Goal: Task Accomplishment & Management: Use online tool/utility

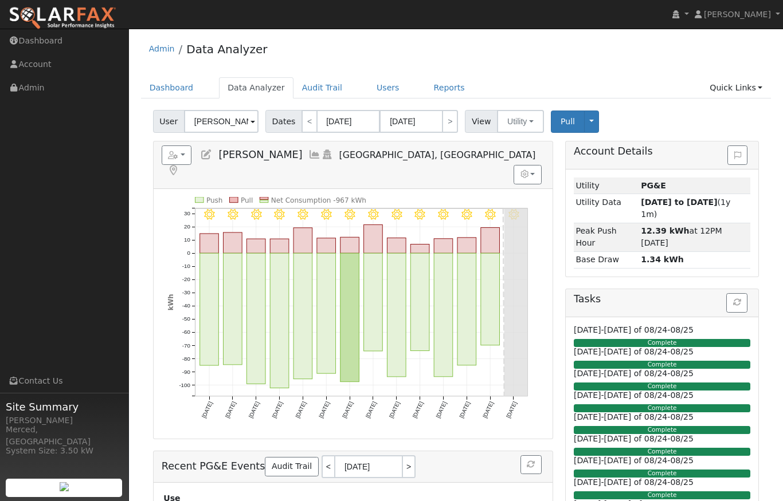
click at [308, 155] on icon at bounding box center [314, 155] width 13 height 10
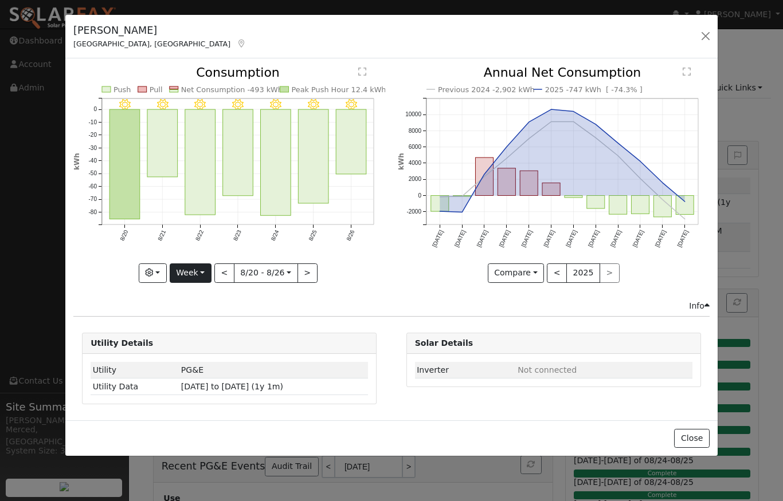
click at [200, 270] on button "Week" at bounding box center [191, 273] width 42 height 19
click at [194, 342] on link "Year" at bounding box center [210, 345] width 80 height 16
type input "[DATE]"
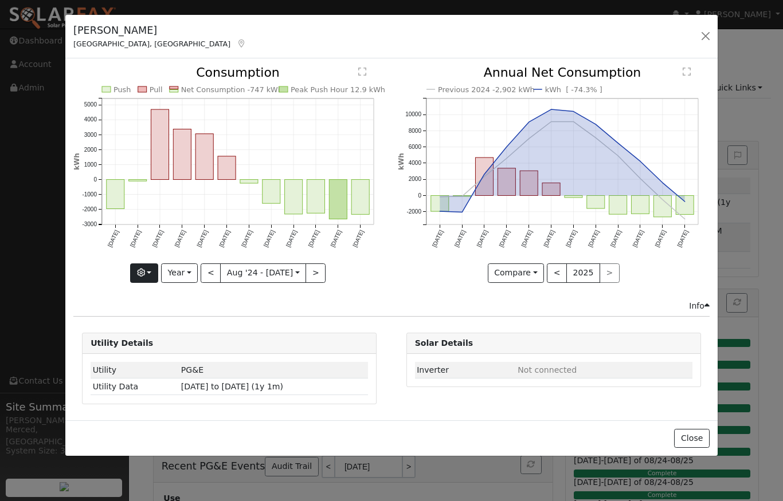
click at [154, 272] on button "button" at bounding box center [144, 273] width 28 height 19
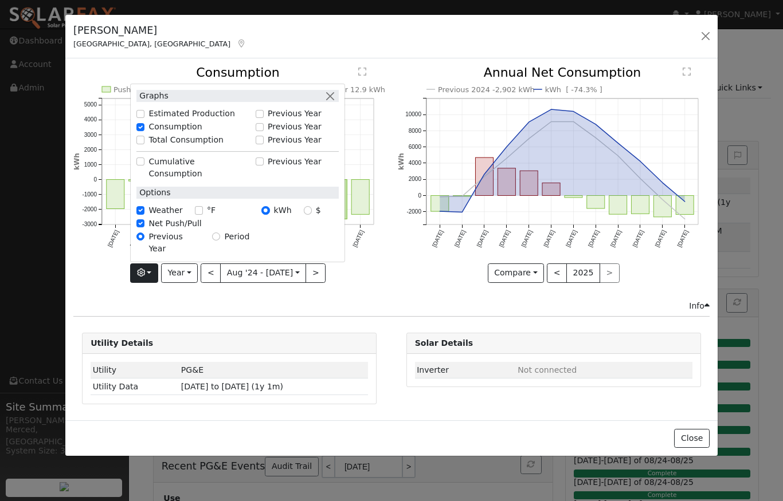
click at [142, 118] on input "Estimated Production" at bounding box center [140, 114] width 8 height 8
checkbox input "true"
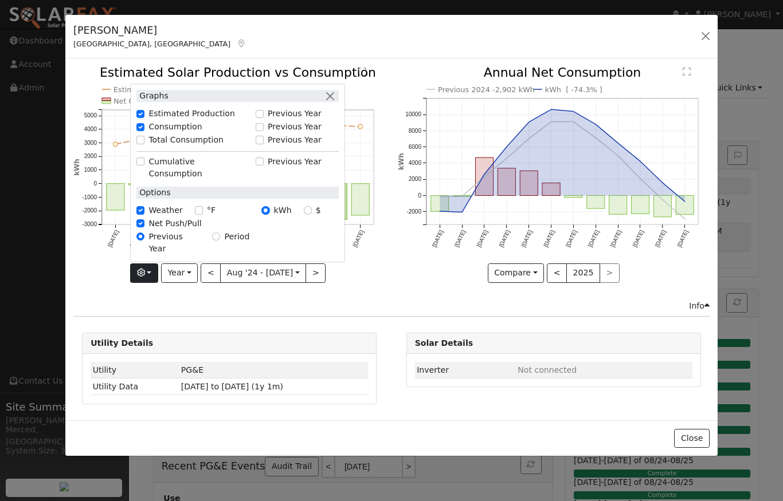
click at [372, 266] on icon "Estimated Production 29,998 kWh Push Pull Net Consumption -747 kWh Peak Product…" at bounding box center [229, 173] width 312 height 214
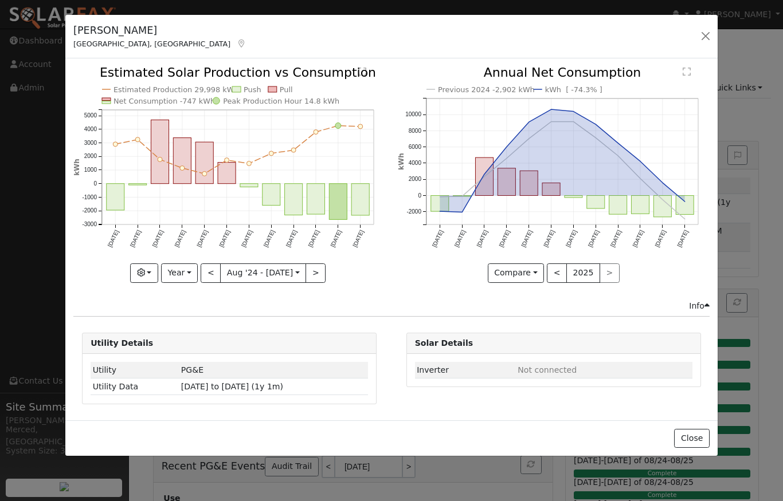
click at [211, 268] on button "<" at bounding box center [211, 273] width 20 height 19
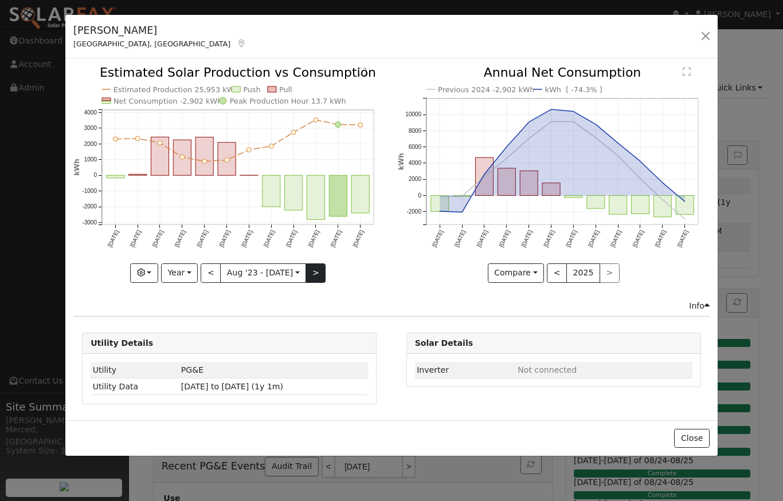
click at [317, 270] on button ">" at bounding box center [315, 273] width 20 height 19
type input "[DATE]"
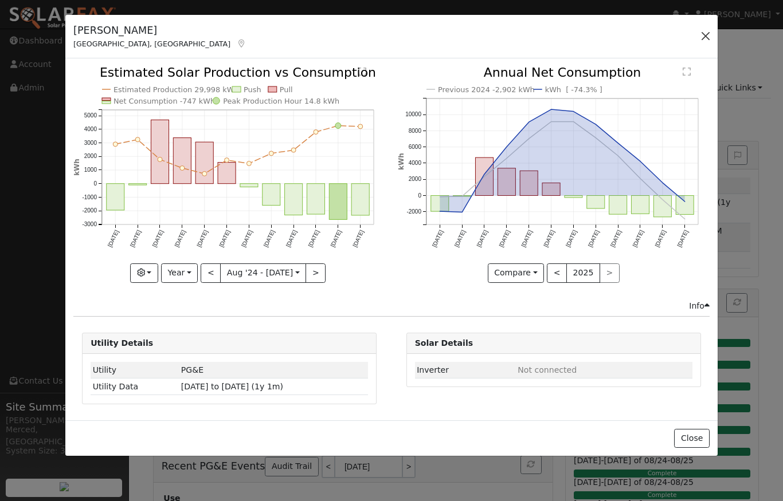
click at [705, 38] on button "button" at bounding box center [705, 36] width 16 height 16
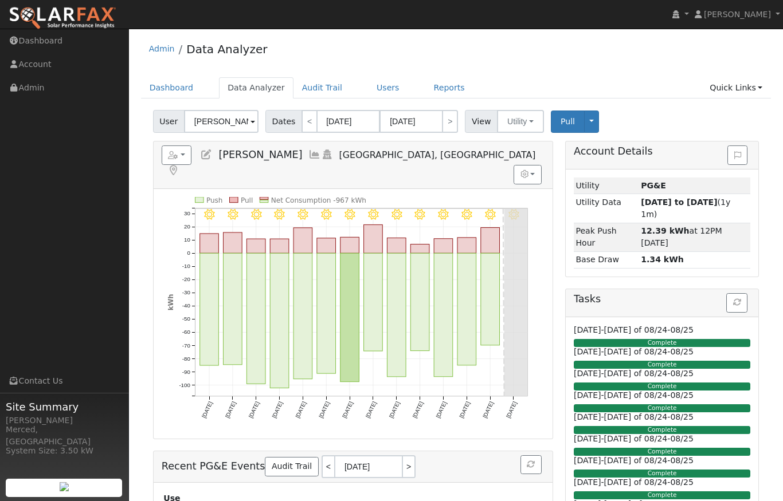
click at [507, 58] on div "Admin Data Analyzer" at bounding box center [456, 51] width 630 height 35
click at [252, 120] on span at bounding box center [252, 122] width 5 height 13
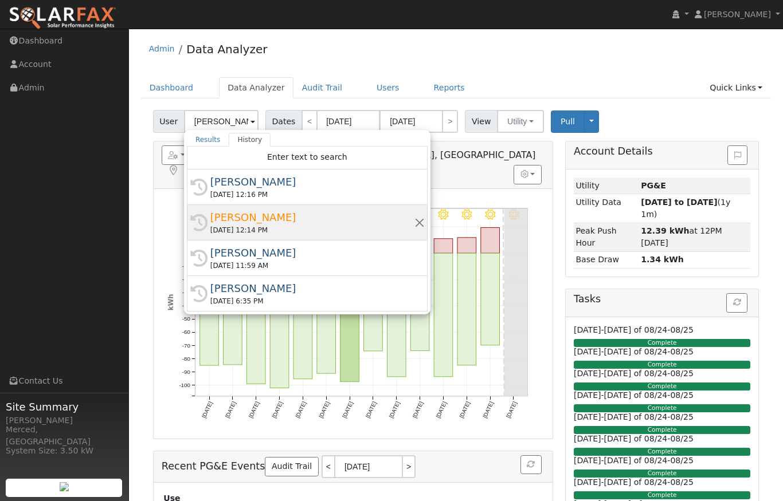
click at [223, 217] on div "[PERSON_NAME]" at bounding box center [312, 217] width 204 height 15
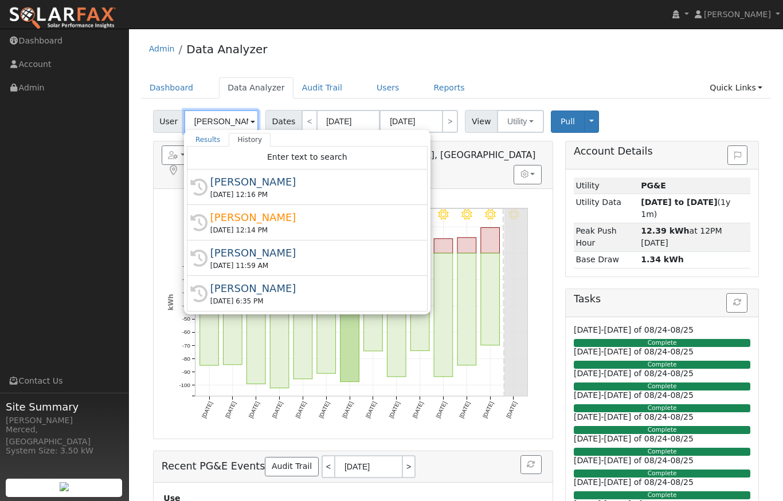
type input "[PERSON_NAME]"
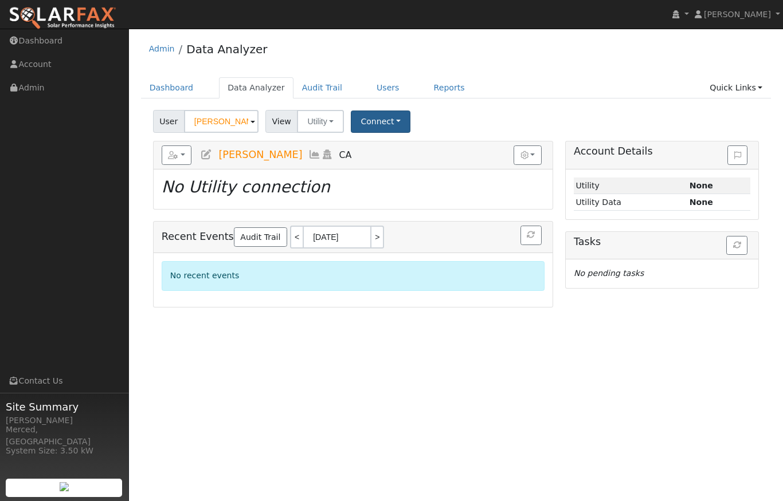
click at [388, 121] on button "Connect" at bounding box center [381, 122] width 60 height 22
click at [388, 143] on link "Select a Provider" at bounding box center [396, 147] width 89 height 16
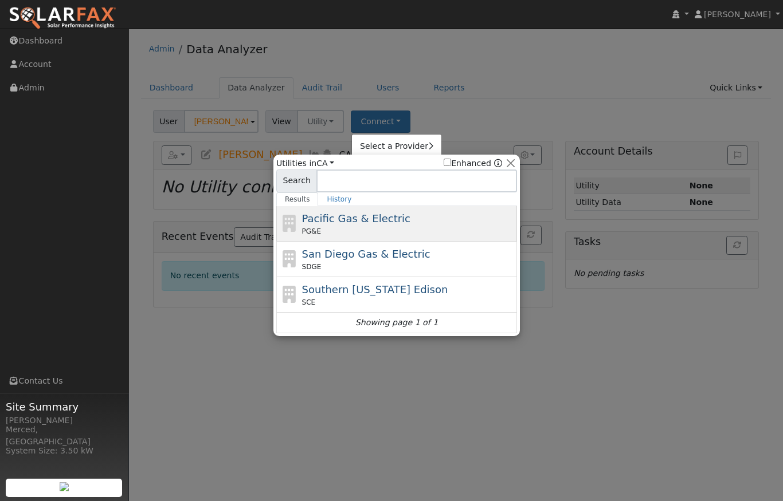
click at [335, 222] on span "Pacific Gas & Electric" at bounding box center [356, 219] width 108 height 12
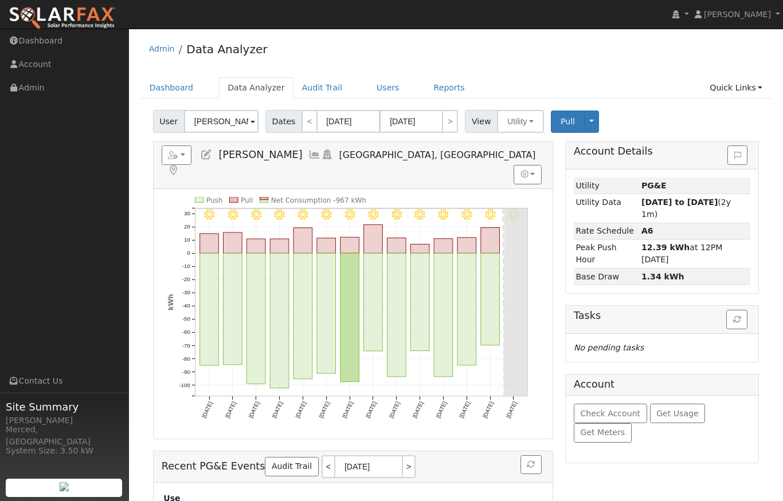
click at [317, 66] on div "Admin Data Analyzer" at bounding box center [456, 51] width 630 height 35
click at [253, 122] on span at bounding box center [252, 122] width 5 height 13
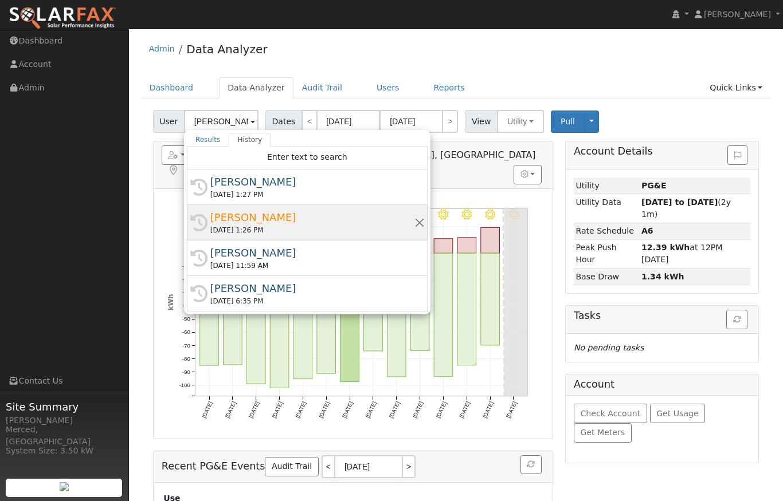
click at [233, 215] on div "Lori Brown" at bounding box center [312, 217] width 204 height 15
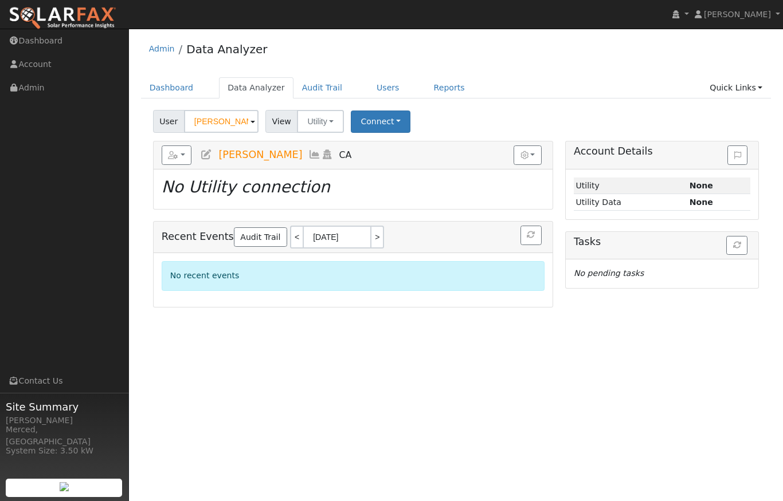
click at [524, 46] on div "Admin Data Analyzer" at bounding box center [456, 51] width 630 height 35
click at [398, 126] on button "Connect" at bounding box center [381, 122] width 60 height 22
click at [389, 151] on link "Select a Provider" at bounding box center [396, 147] width 89 height 16
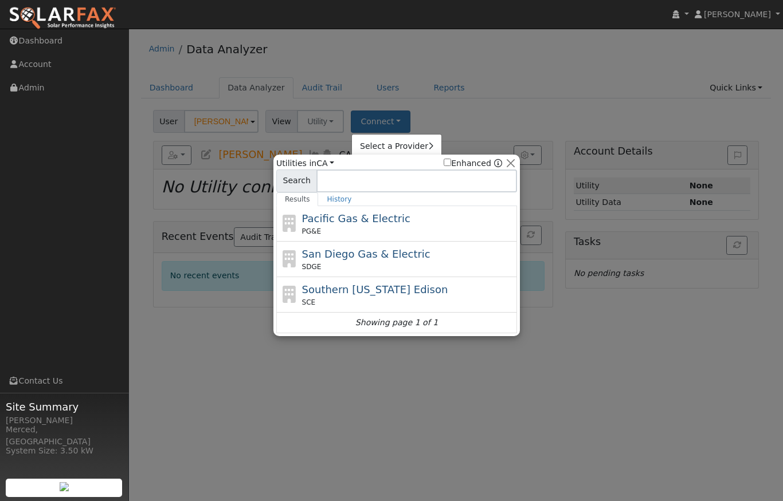
click at [358, 219] on span "Pacific Gas & Electric" at bounding box center [356, 219] width 108 height 12
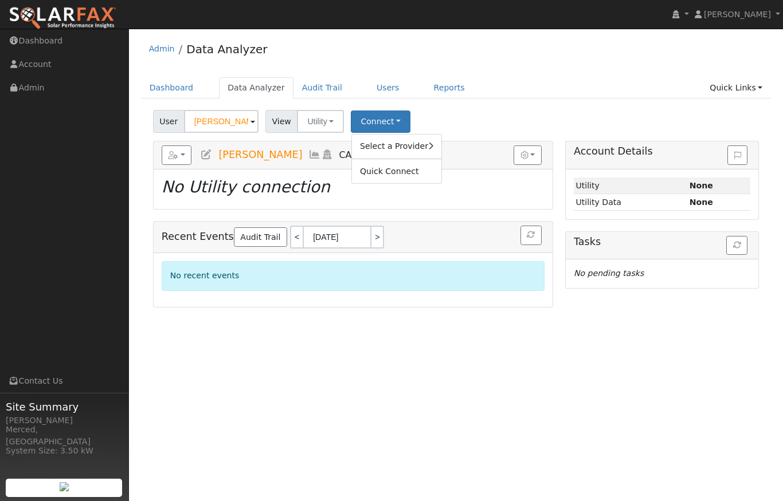
click at [543, 78] on ul "Dashboard Data Analyzer Audit Trail Users Reports Quick Links Quick Add Quick C…" at bounding box center [456, 87] width 630 height 21
click at [250, 120] on span at bounding box center [252, 122] width 5 height 13
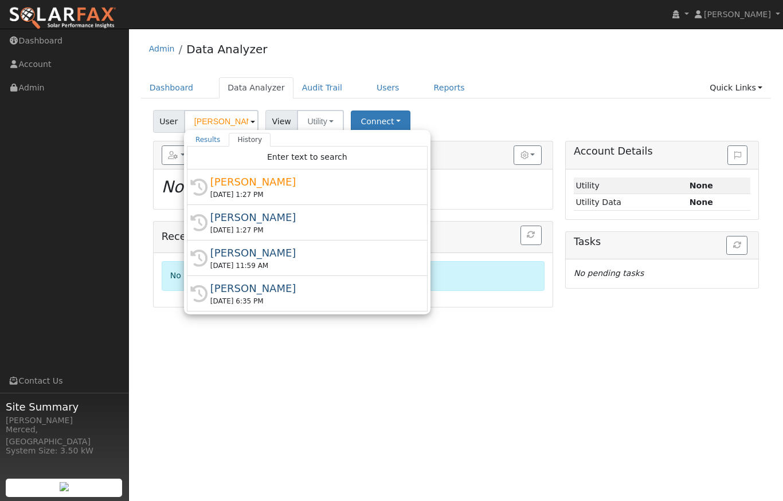
click at [237, 215] on div "[PERSON_NAME]" at bounding box center [312, 217] width 204 height 15
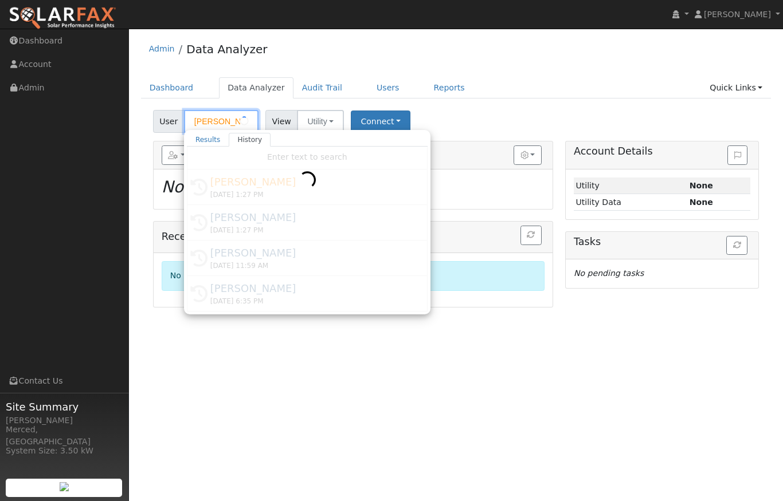
type input "[PERSON_NAME]"
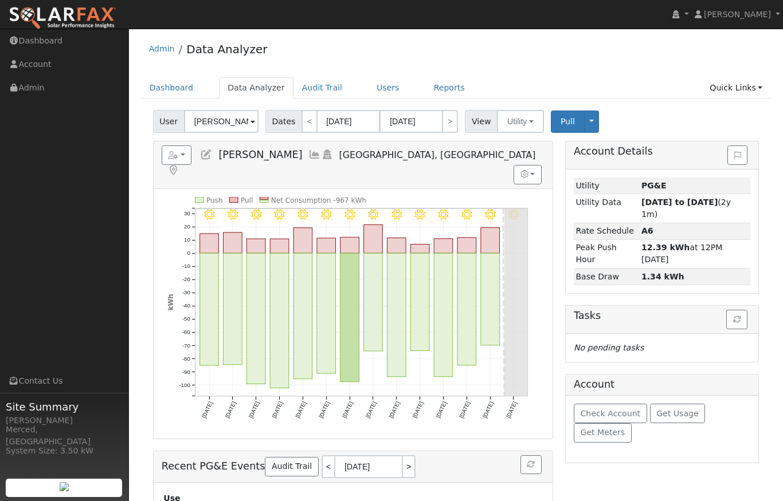
click at [313, 52] on div "Admin Data Analyzer" at bounding box center [456, 51] width 630 height 35
click at [181, 155] on button "button" at bounding box center [177, 155] width 30 height 19
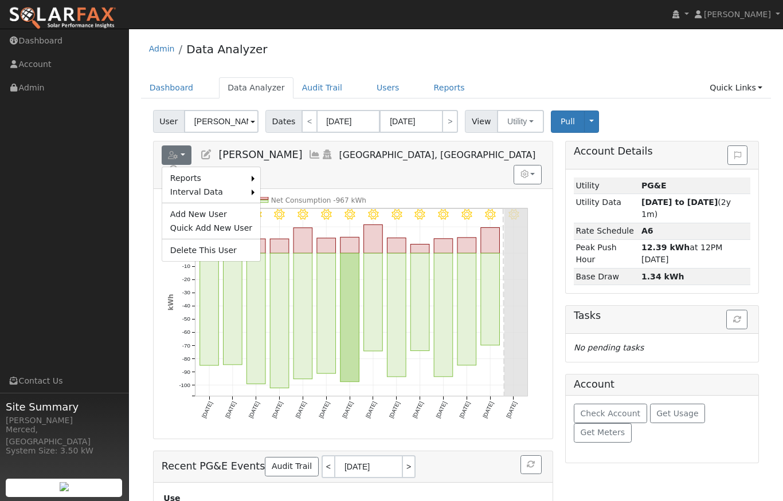
click at [0, 0] on link "Scenario" at bounding box center [0, 0] width 0 height 0
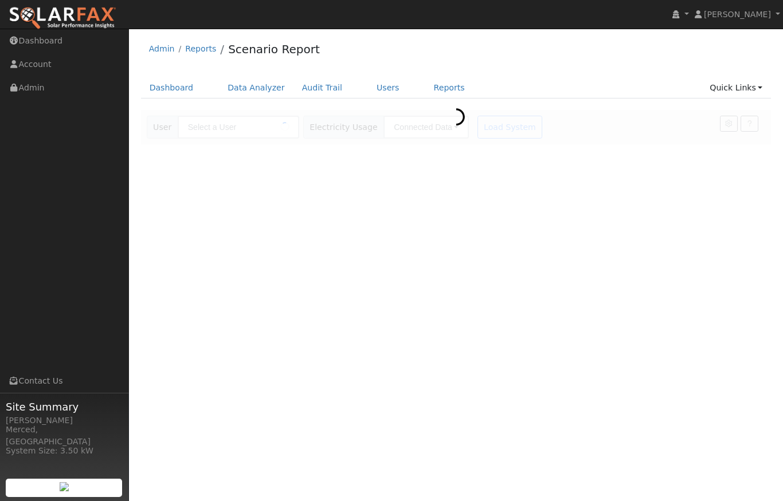
type input "[PERSON_NAME]"
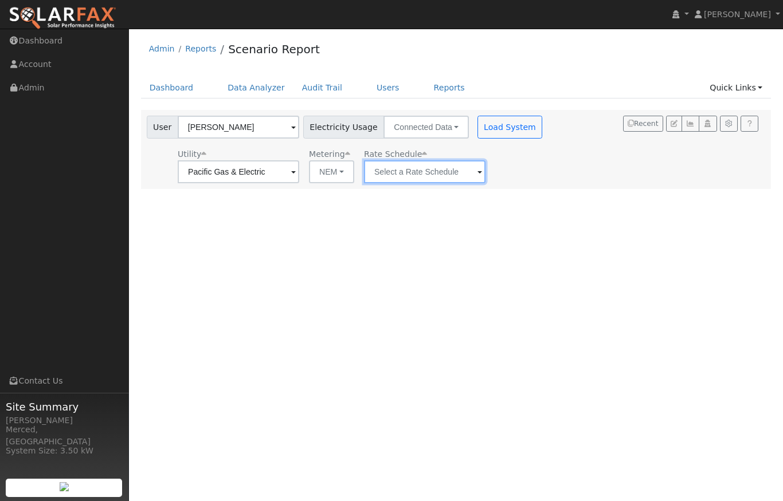
click at [299, 171] on input "text" at bounding box center [238, 171] width 121 height 23
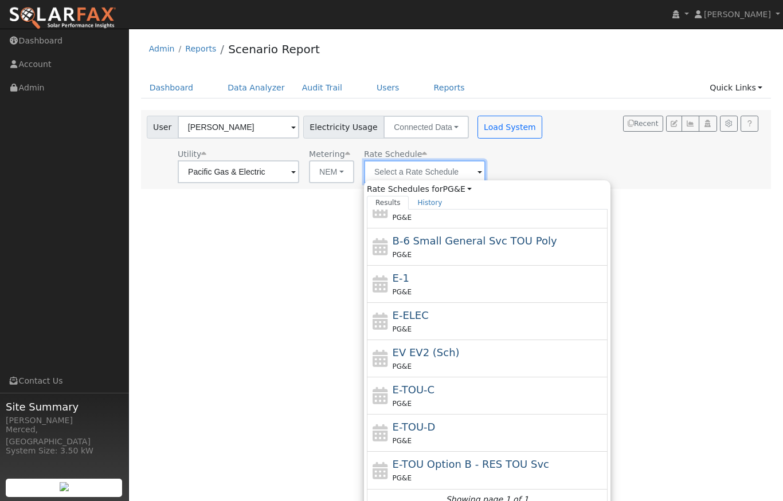
scroll to position [125, 0]
click at [178, 254] on div "User Profile First name Last name Email Email Notifications No Emails No Emails…" at bounding box center [456, 265] width 654 height 473
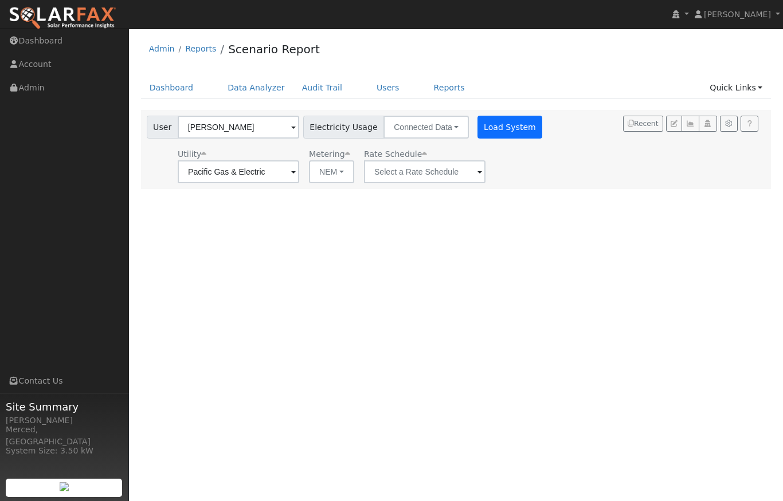
click at [477, 125] on button "Load System" at bounding box center [509, 127] width 65 height 23
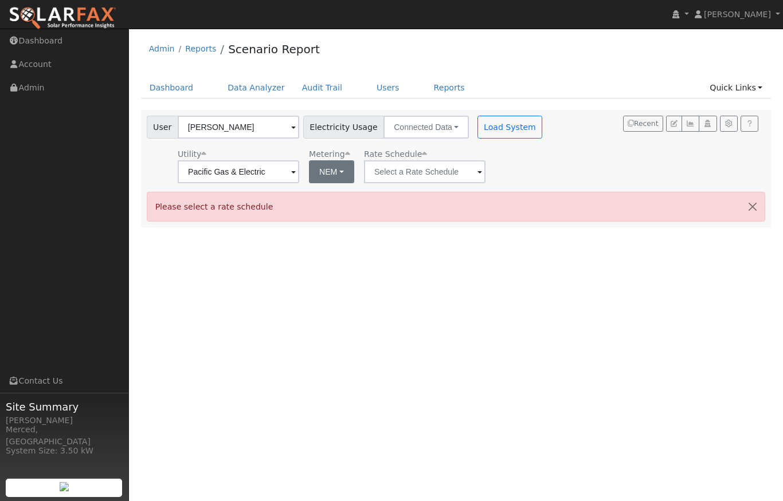
click at [310, 171] on button "NEM" at bounding box center [331, 171] width 45 height 23
click at [460, 159] on div "Utility Pacific Gas & Electric Metering NEM NEM NBT Rate Schedule" at bounding box center [345, 163] width 403 height 39
click at [296, 172] on span at bounding box center [293, 172] width 5 height 13
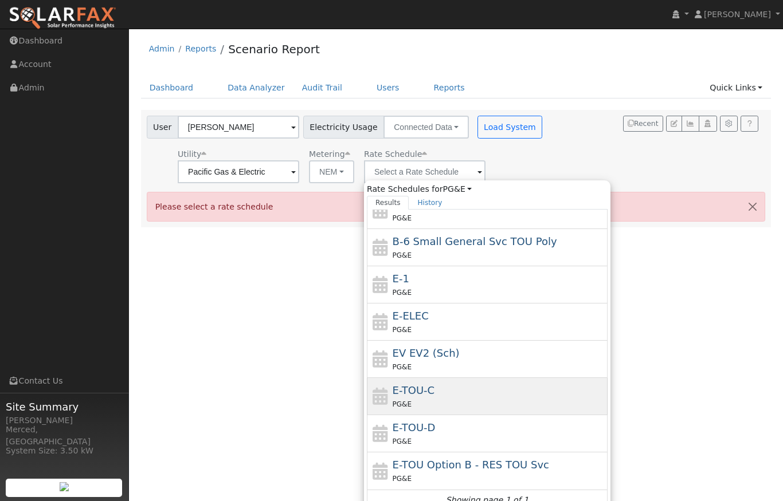
click at [395, 392] on span "E-TOU-C" at bounding box center [413, 390] width 42 height 12
type input "E-TOU-C"
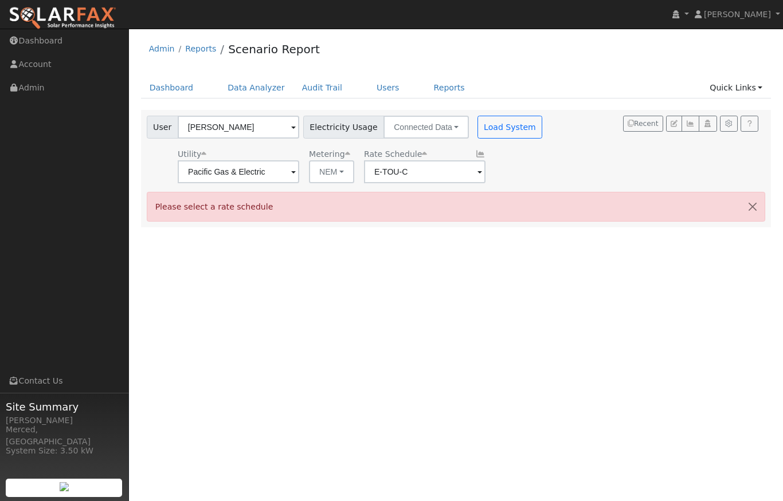
click at [533, 152] on div "User Doug Koehn Account Default Account Default Account 14556 Peach Avenue, Liv…" at bounding box center [453, 148] width 619 height 72
click at [489, 132] on button "Load System" at bounding box center [509, 127] width 65 height 23
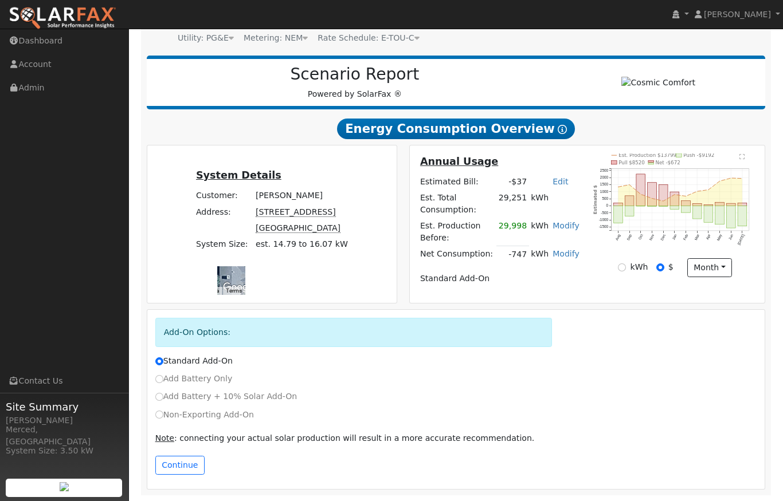
scroll to position [0, 0]
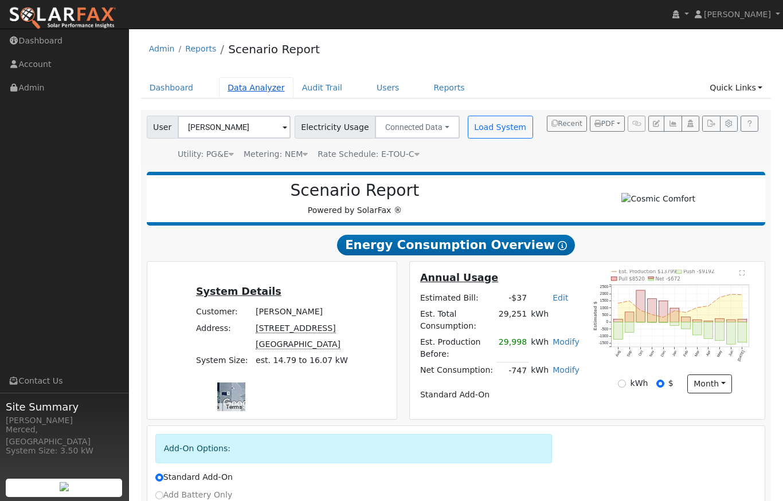
click at [247, 91] on link "Data Analyzer" at bounding box center [256, 87] width 74 height 21
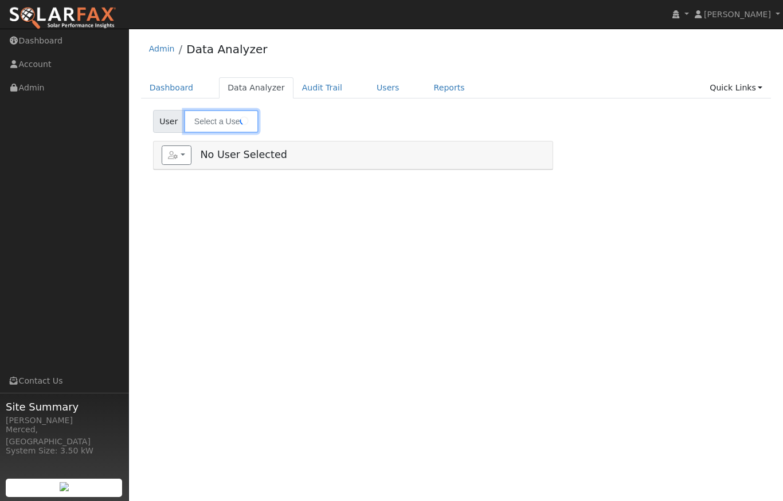
type input "[PERSON_NAME]"
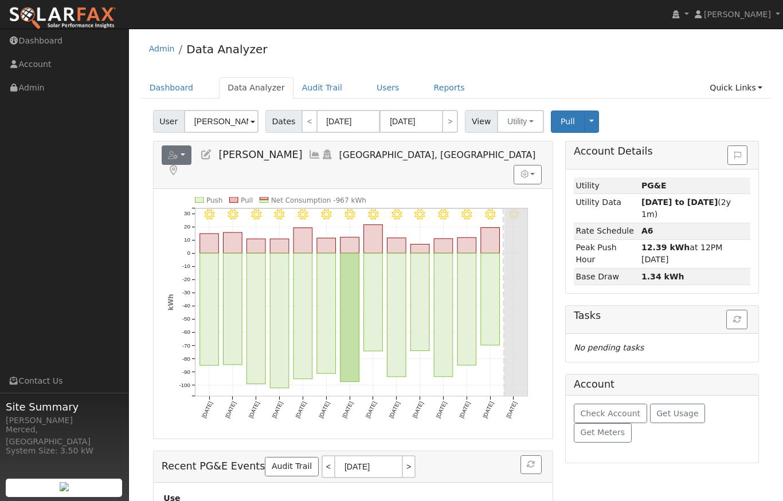
click at [176, 162] on button "button" at bounding box center [177, 155] width 30 height 19
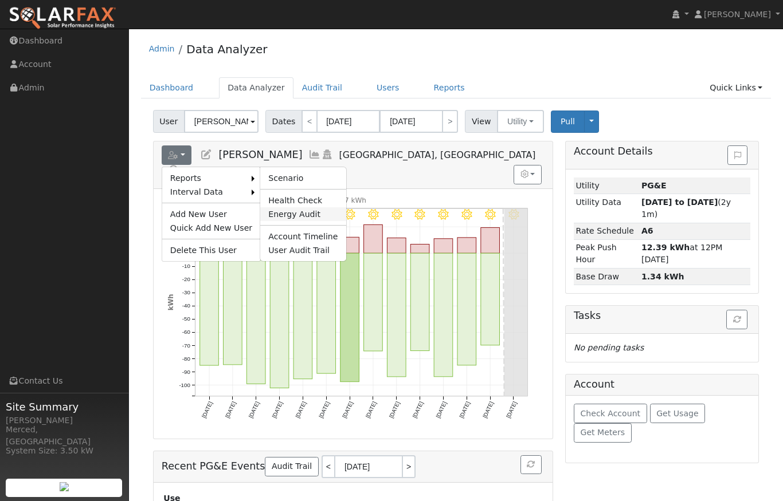
click at [288, 213] on link "Energy Audit" at bounding box center [302, 214] width 85 height 14
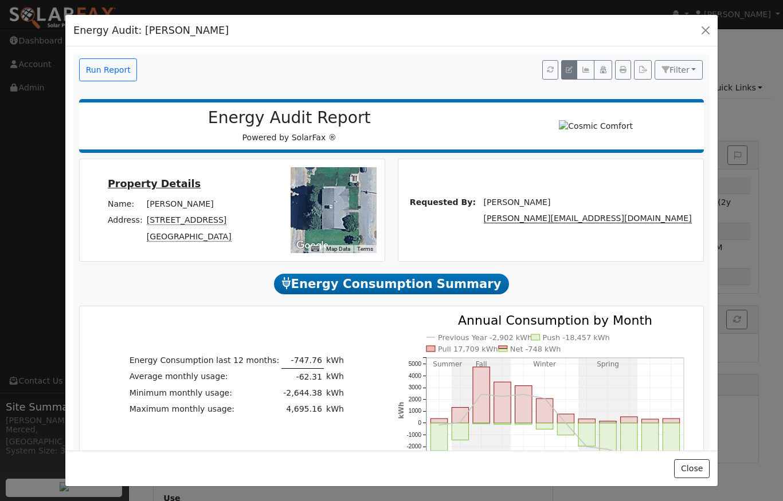
click at [568, 70] on icon "button" at bounding box center [569, 69] width 7 height 7
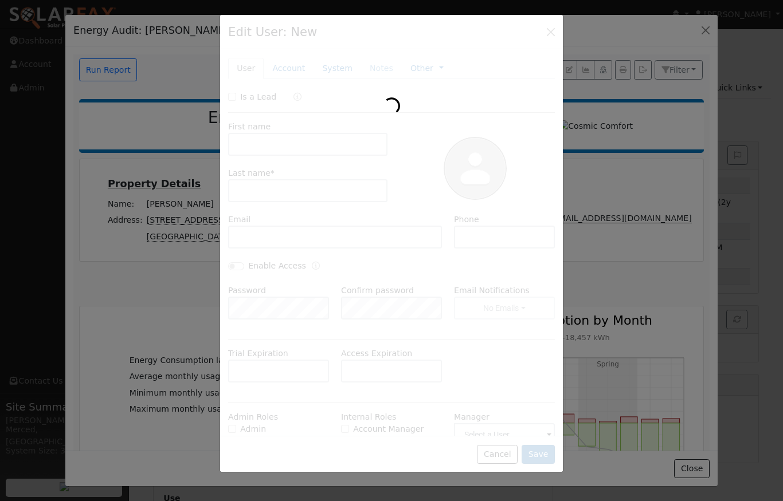
click at [551, 31] on div at bounding box center [391, 244] width 343 height 458
click at [549, 30] on div at bounding box center [391, 244] width 343 height 458
click at [607, 30] on div at bounding box center [391, 250] width 783 height 501
type input "Doug"
type input "Koehn"
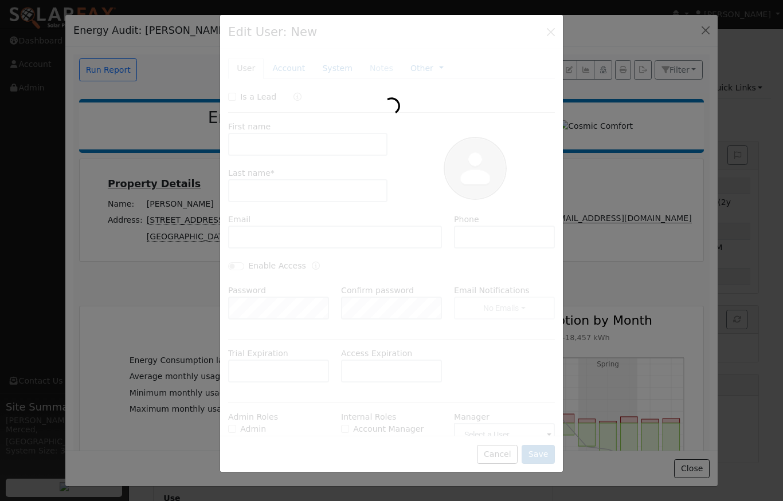
type input "farmerdk53@icloud.com"
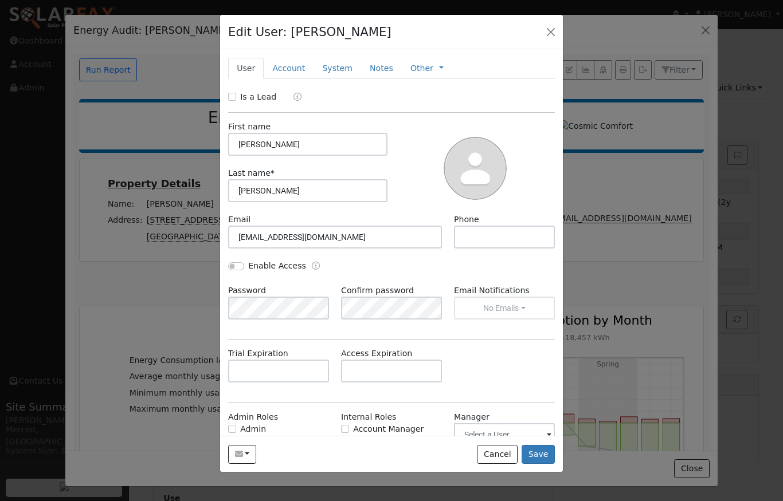
click at [553, 30] on button "button" at bounding box center [551, 31] width 16 height 16
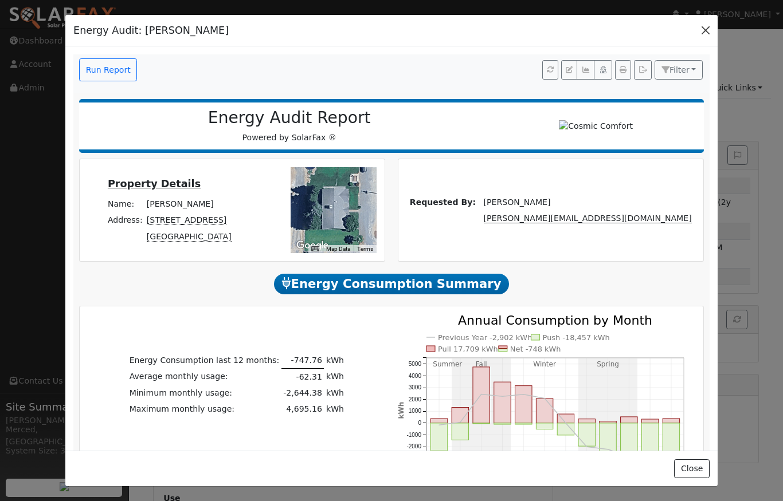
click at [703, 34] on button "button" at bounding box center [705, 30] width 16 height 16
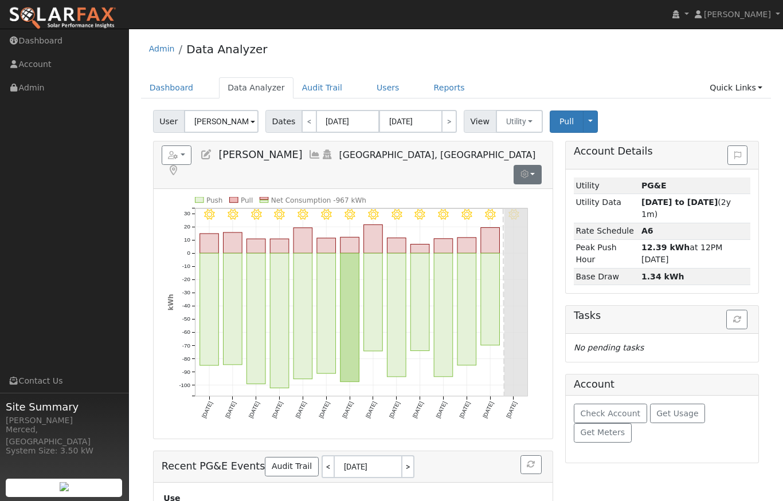
click at [531, 165] on button "button" at bounding box center [527, 174] width 28 height 19
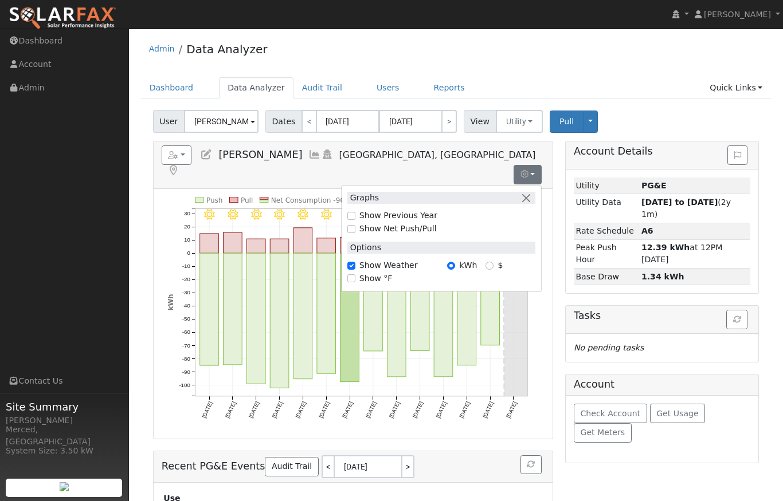
click at [465, 145] on div "Reports Scenario Health Check Energy Audit Account Timeline User Audit Trail In…" at bounding box center [353, 165] width 399 height 47
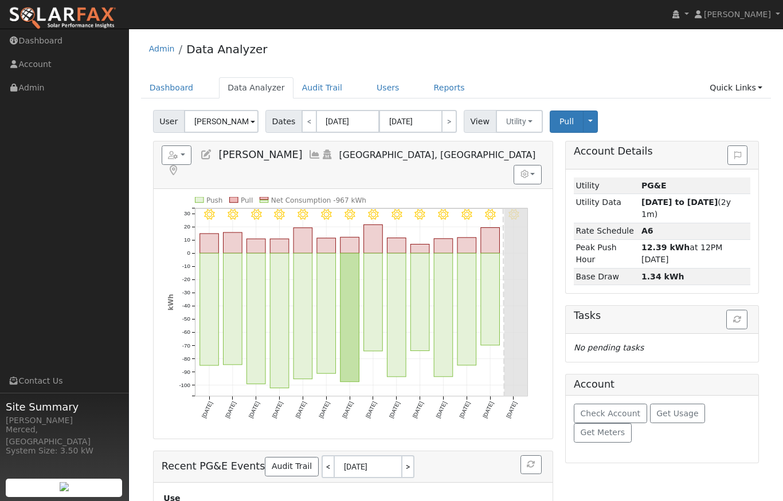
click at [308, 157] on icon at bounding box center [314, 155] width 13 height 10
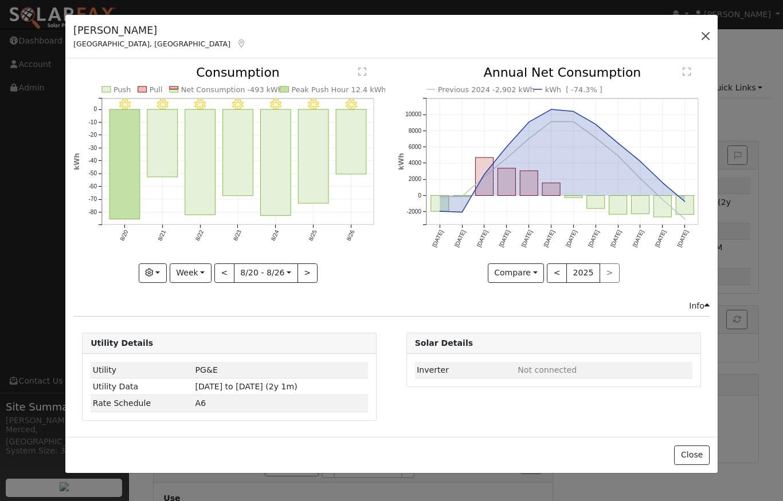
click at [705, 40] on button "button" at bounding box center [705, 36] width 16 height 16
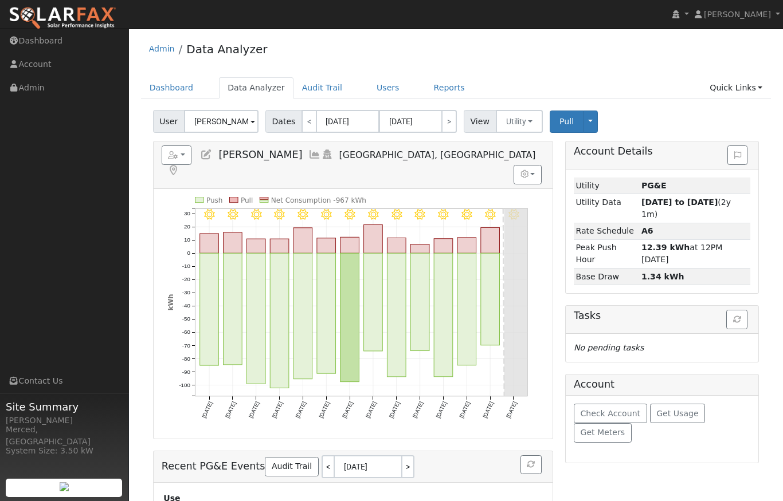
click at [308, 152] on icon at bounding box center [314, 155] width 13 height 10
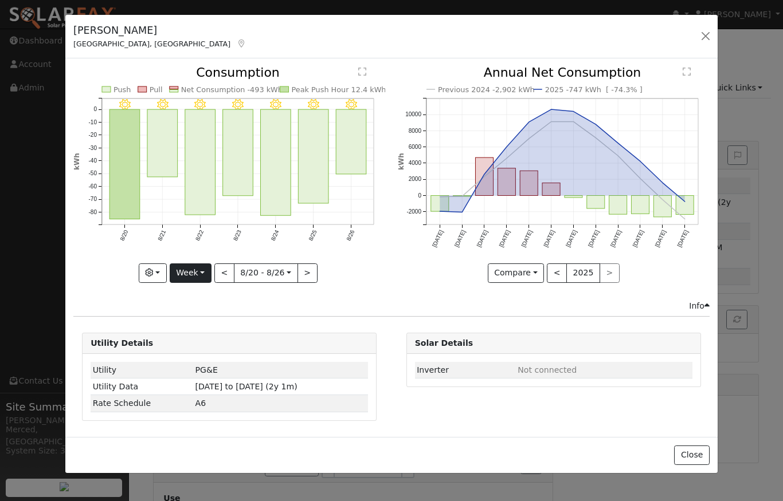
click at [195, 270] on button "Week" at bounding box center [191, 273] width 42 height 19
click at [198, 345] on link "Year" at bounding box center [210, 345] width 80 height 16
type input "[DATE]"
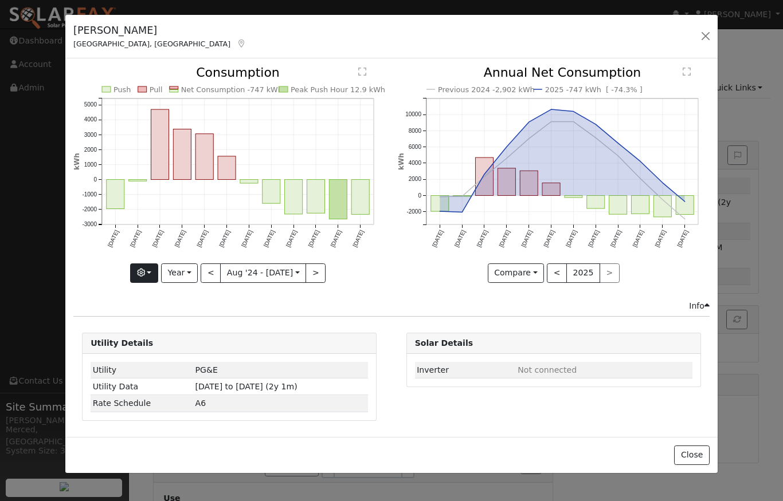
click at [155, 278] on button "button" at bounding box center [144, 273] width 28 height 19
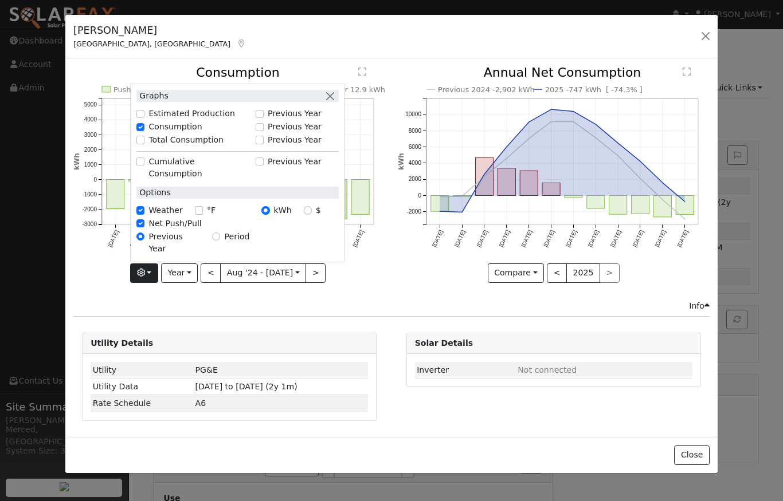
click at [144, 118] on input "Estimated Production" at bounding box center [140, 114] width 8 height 8
checkbox input "true"
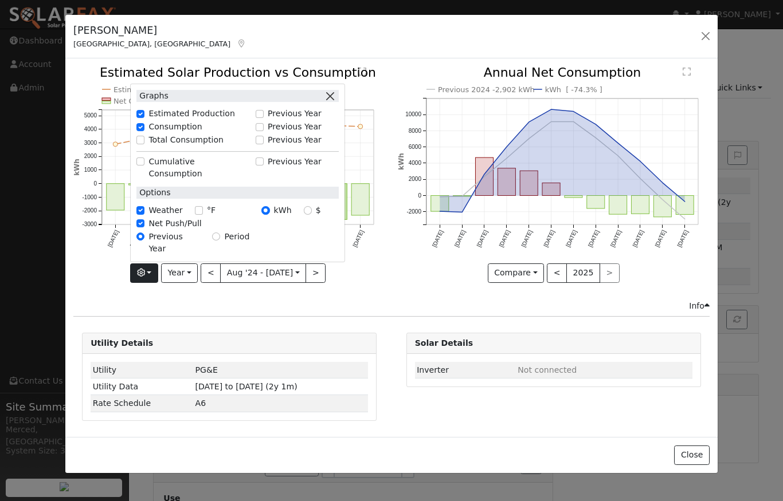
click at [333, 102] on button "button" at bounding box center [330, 96] width 12 height 12
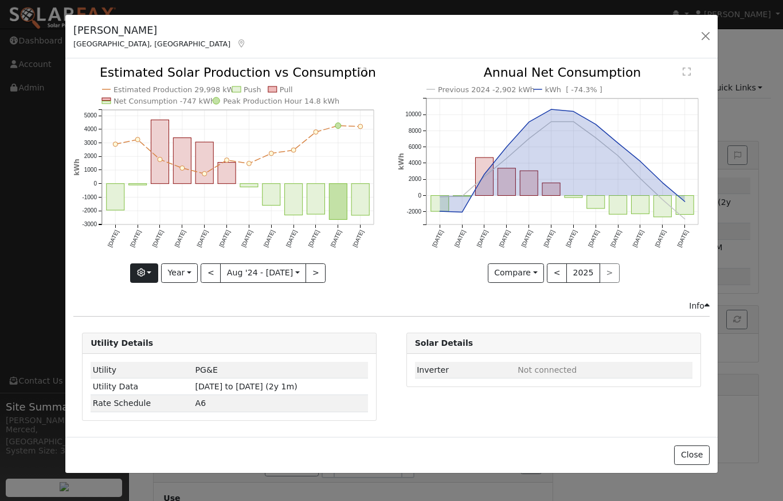
click at [154, 275] on button "button" at bounding box center [144, 273] width 28 height 19
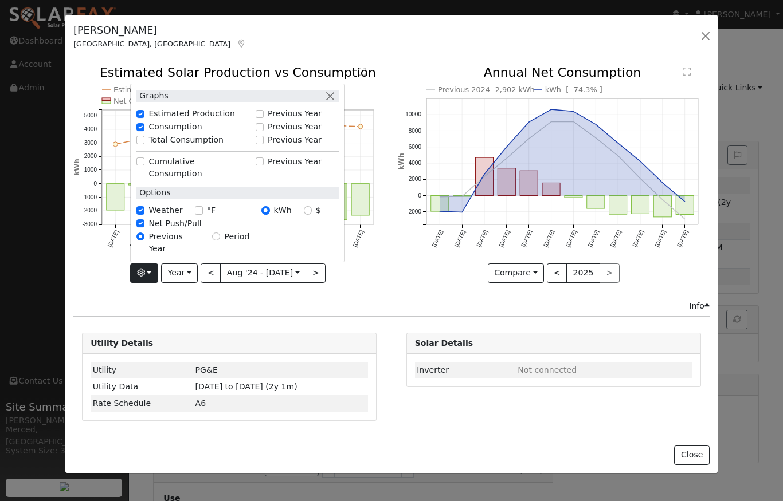
click at [144, 144] on input "Total Consumption" at bounding box center [140, 140] width 8 height 8
checkbox input "true"
click at [326, 102] on div "Graphs" at bounding box center [237, 96] width 202 height 12
click at [331, 102] on button "button" at bounding box center [330, 96] width 12 height 12
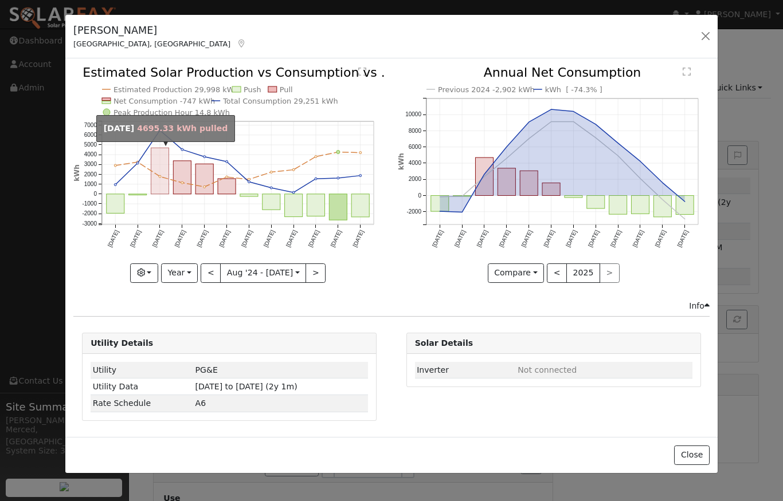
click at [159, 154] on rect "onclick=""" at bounding box center [160, 171] width 18 height 46
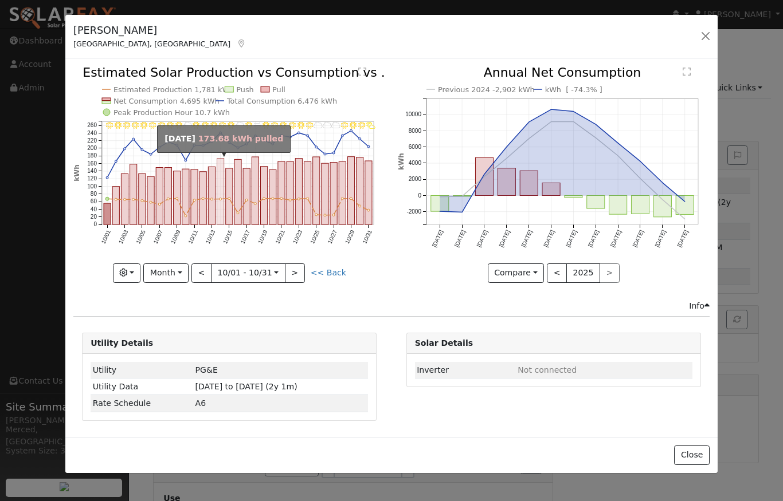
click at [221, 193] on rect "onclick=""" at bounding box center [220, 192] width 7 height 66
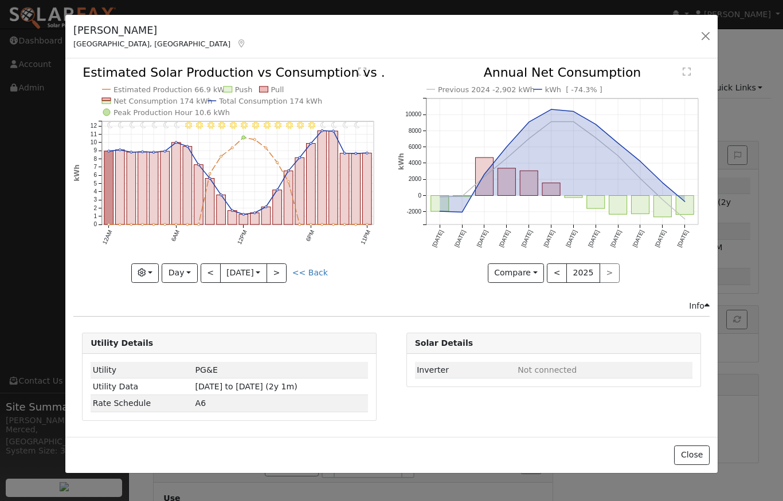
click at [281, 274] on button ">" at bounding box center [276, 273] width 20 height 19
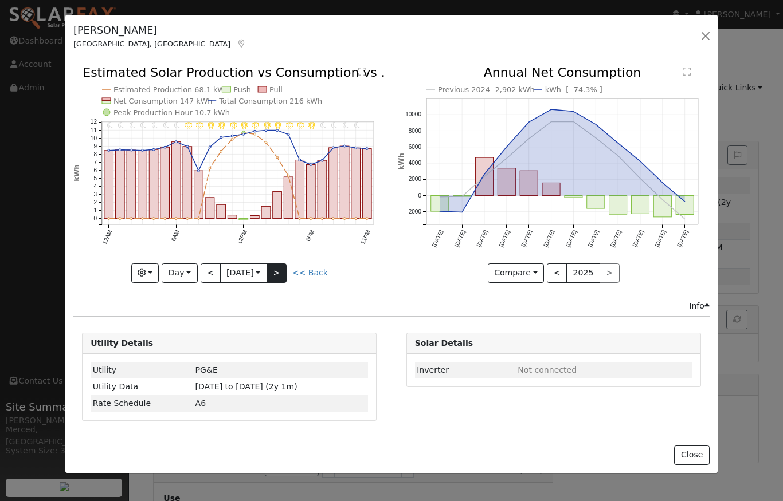
click at [281, 273] on button ">" at bounding box center [276, 273] width 20 height 19
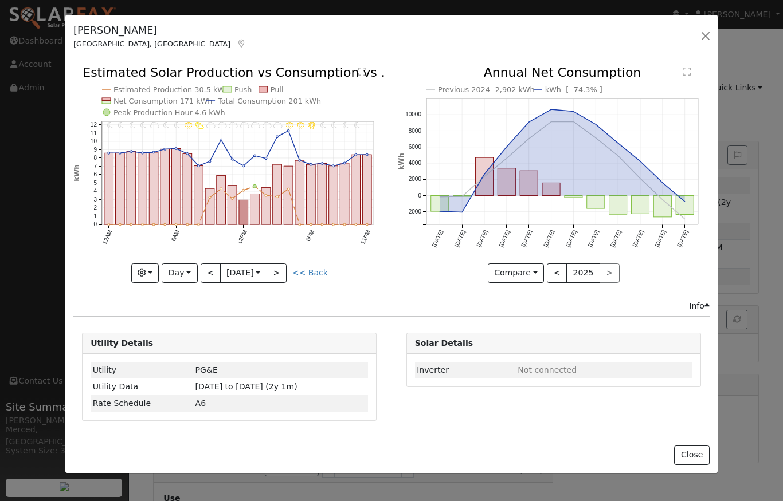
click at [281, 273] on button ">" at bounding box center [276, 273] width 20 height 19
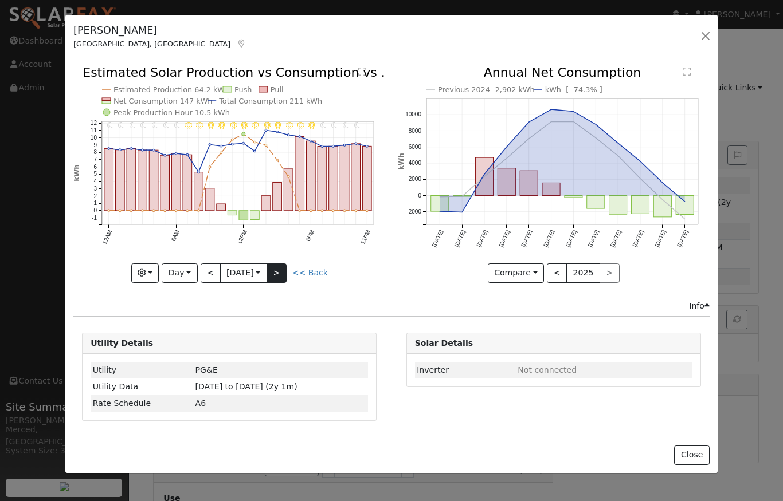
click at [286, 276] on button ">" at bounding box center [276, 273] width 20 height 19
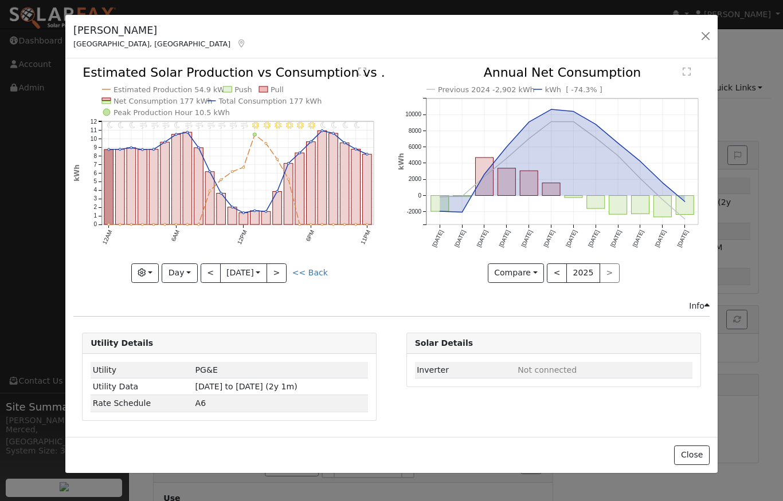
click at [286, 276] on button ">" at bounding box center [276, 273] width 20 height 19
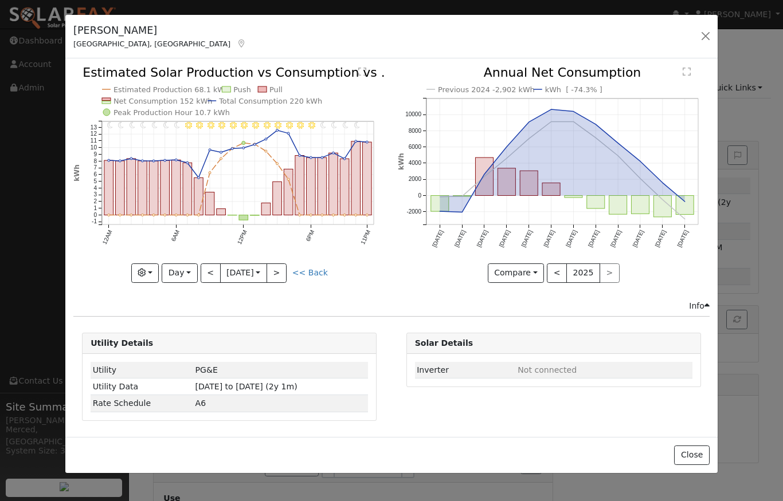
click at [286, 276] on button ">" at bounding box center [276, 273] width 20 height 19
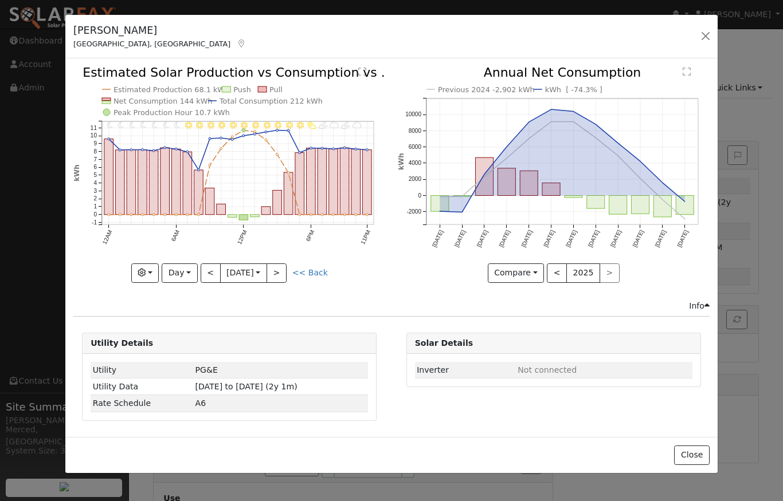
click at [286, 276] on button ">" at bounding box center [276, 273] width 20 height 19
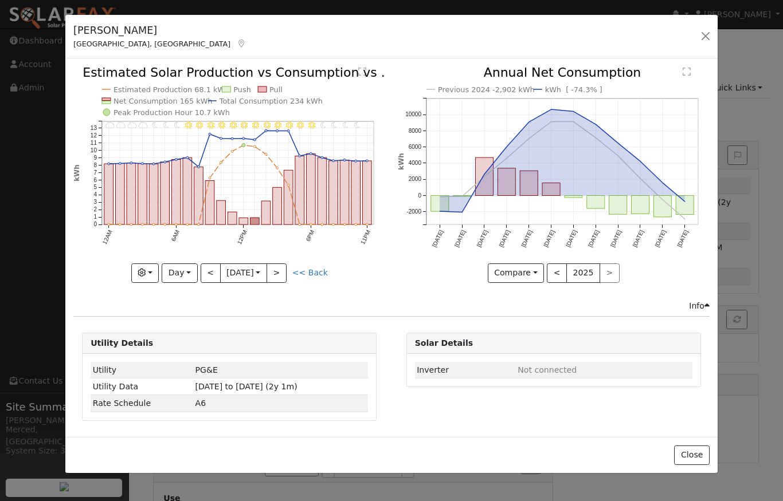
click at [286, 276] on button ">" at bounding box center [276, 273] width 20 height 19
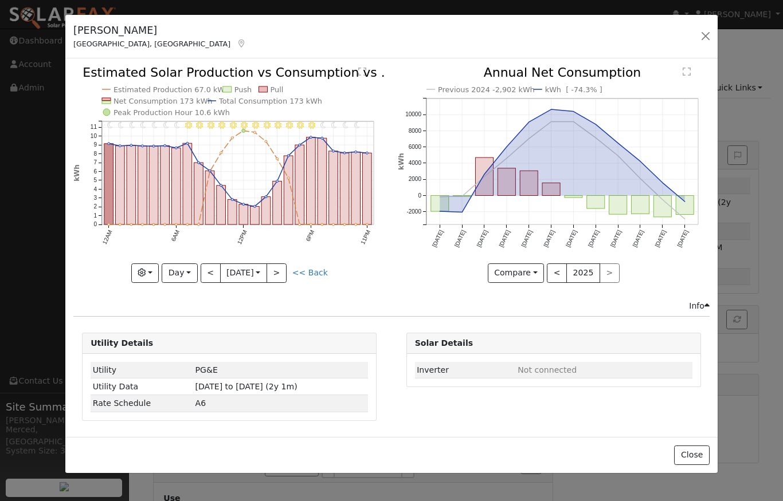
click at [286, 276] on button ">" at bounding box center [276, 273] width 20 height 19
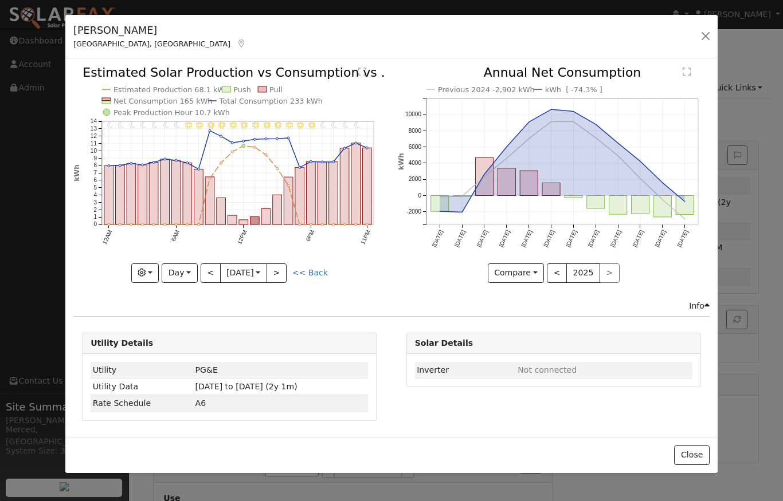
click at [286, 276] on button ">" at bounding box center [276, 273] width 20 height 19
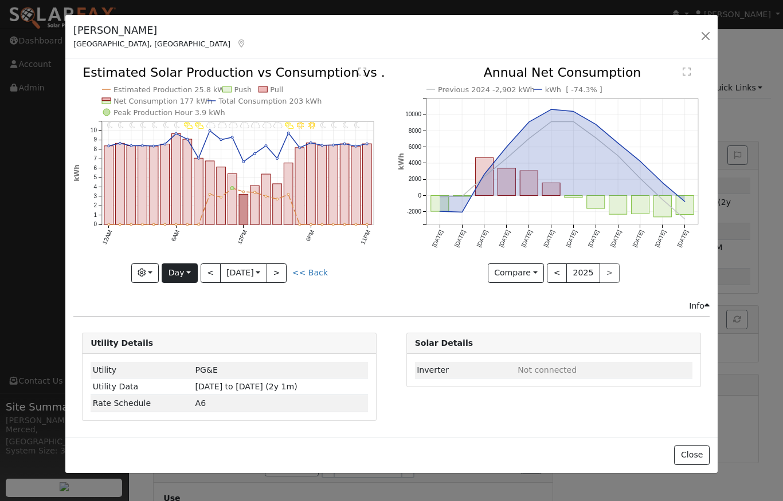
click at [189, 273] on button "Day" at bounding box center [180, 273] width 36 height 19
click at [193, 325] on link "Month" at bounding box center [202, 329] width 80 height 16
type input "2024-10-01"
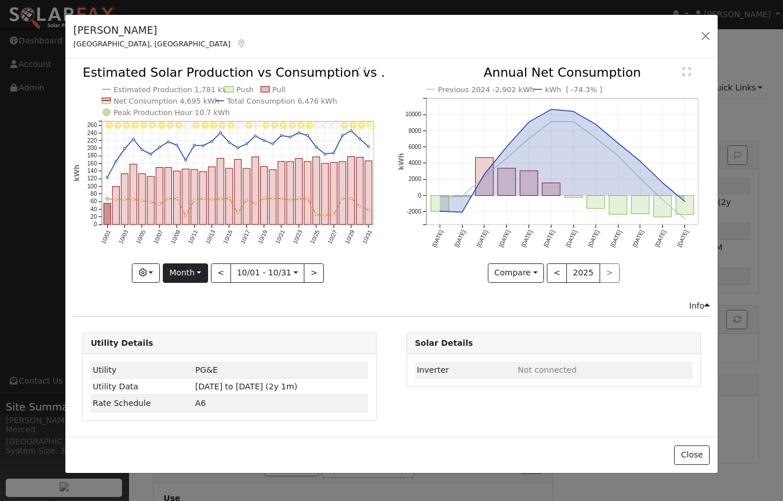
click at [192, 274] on button "Month" at bounding box center [185, 273] width 45 height 19
click at [706, 31] on button "button" at bounding box center [705, 36] width 16 height 16
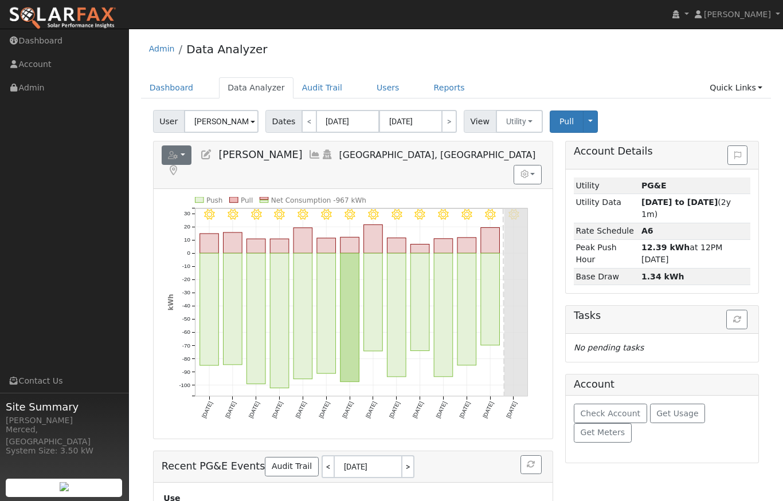
click at [182, 154] on button "button" at bounding box center [177, 155] width 30 height 19
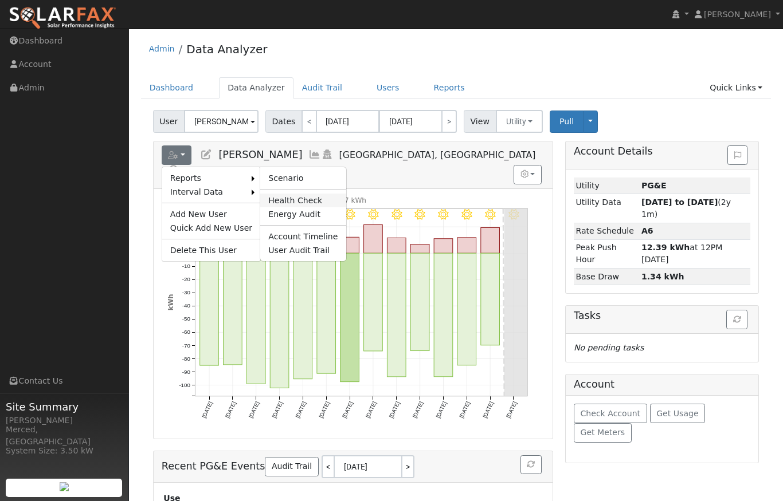
click at [288, 199] on link "Health Check" at bounding box center [302, 201] width 85 height 14
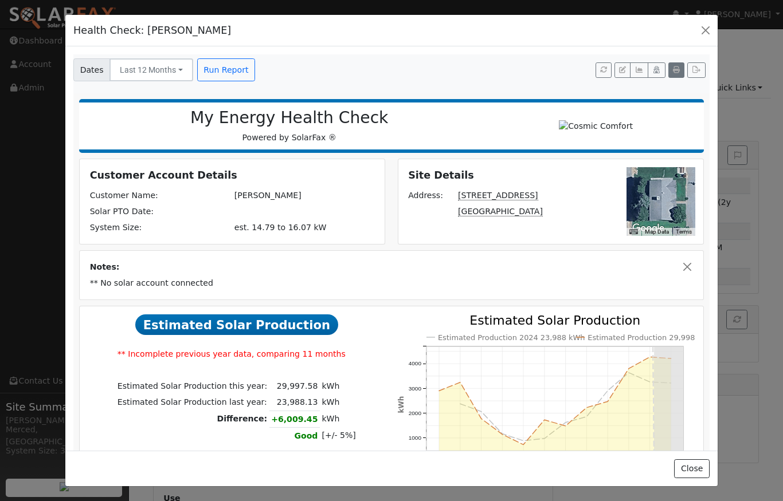
click at [673, 73] on button "button" at bounding box center [676, 70] width 16 height 16
click at [705, 34] on button "button" at bounding box center [705, 30] width 16 height 16
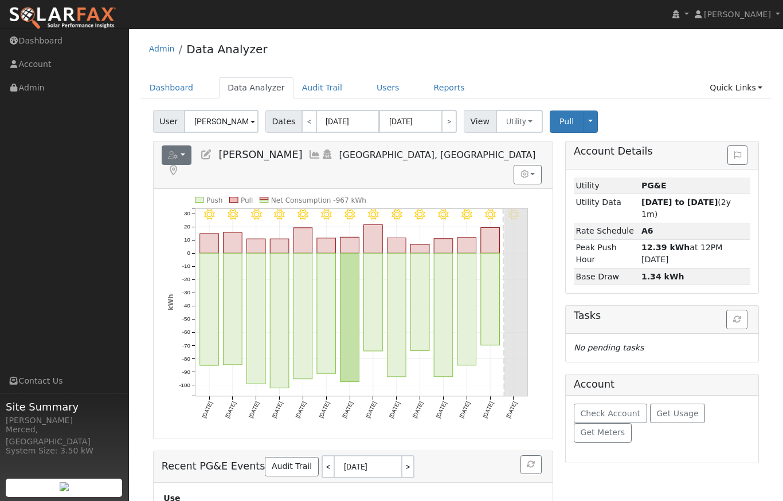
click at [184, 156] on button "button" at bounding box center [177, 155] width 30 height 19
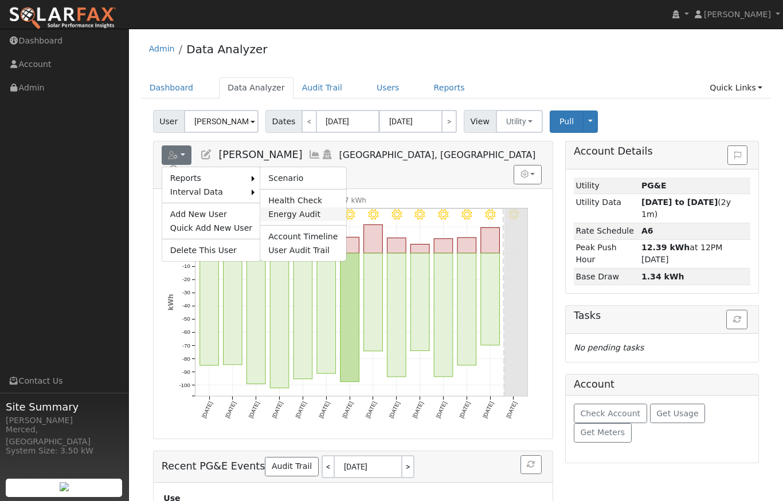
click at [282, 213] on link "Energy Audit" at bounding box center [302, 214] width 85 height 14
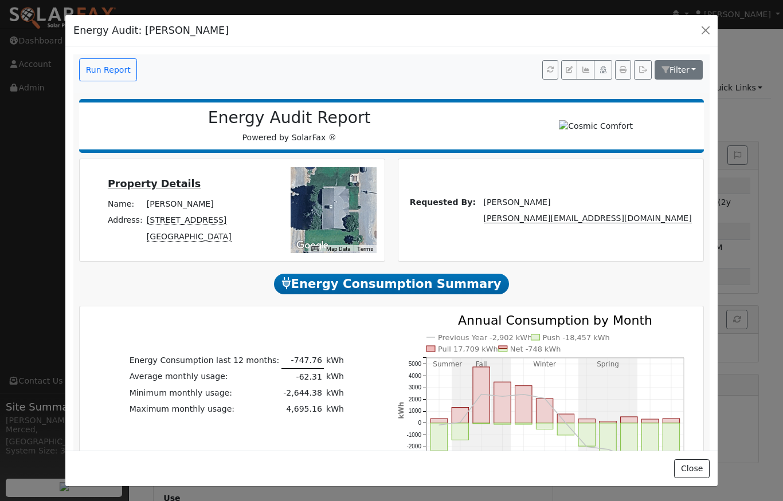
click at [674, 68] on span "Filter" at bounding box center [679, 69] width 20 height 9
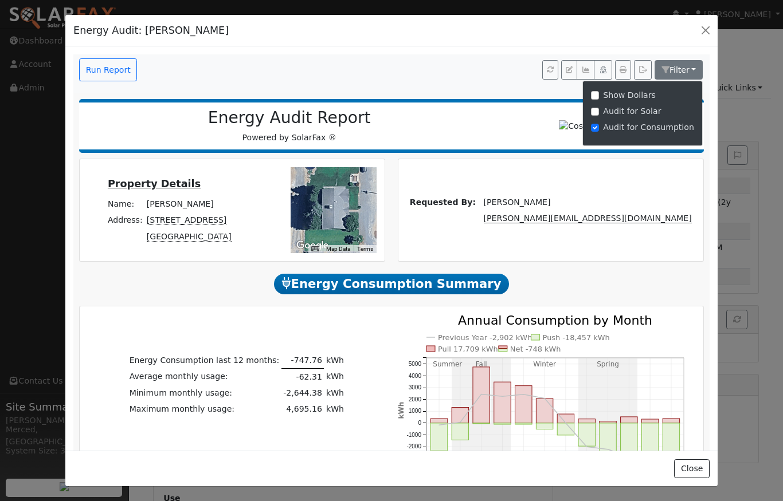
click at [599, 111] on input "Audit for Solar" at bounding box center [595, 112] width 8 height 8
checkbox input "true"
checkbox input "false"
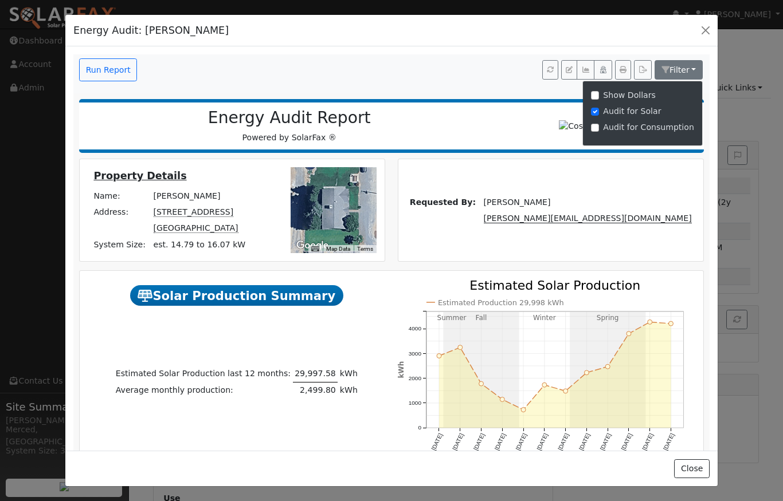
click at [463, 84] on nav "Run Report Filter Show Dollars Audit for Solar Audit for Consumption" at bounding box center [391, 73] width 636 height 39
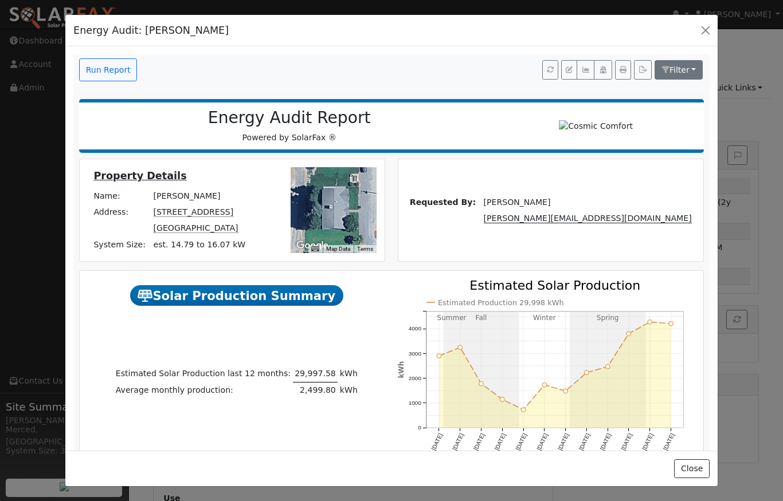
click at [682, 73] on span "Filter" at bounding box center [679, 69] width 20 height 9
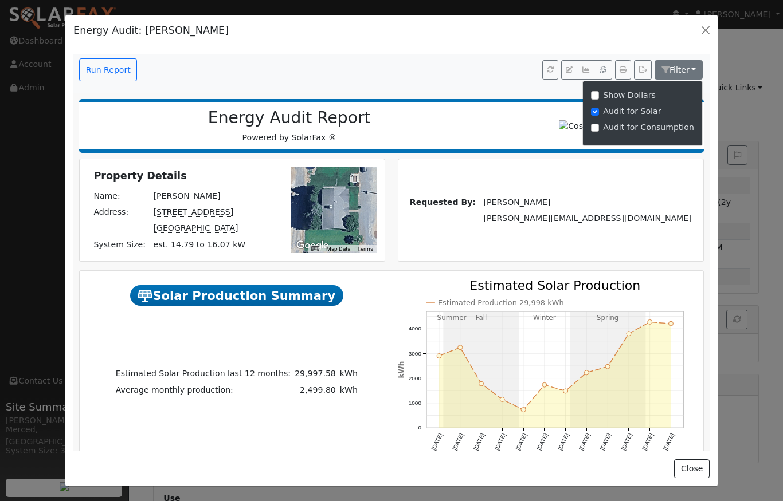
click at [460, 65] on div "Run Report Filter Show Dollars Audit for Solar Audit for Consumption" at bounding box center [390, 67] width 636 height 27
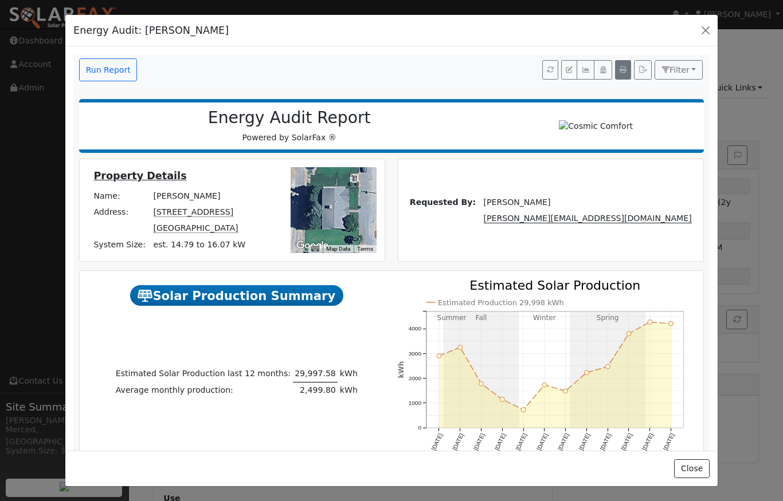
click at [621, 69] on icon "button" at bounding box center [622, 69] width 7 height 7
click at [619, 68] on icon "button" at bounding box center [622, 69] width 7 height 7
click at [712, 24] on button "button" at bounding box center [705, 30] width 16 height 16
